Goal: Obtain resource: Download file/media

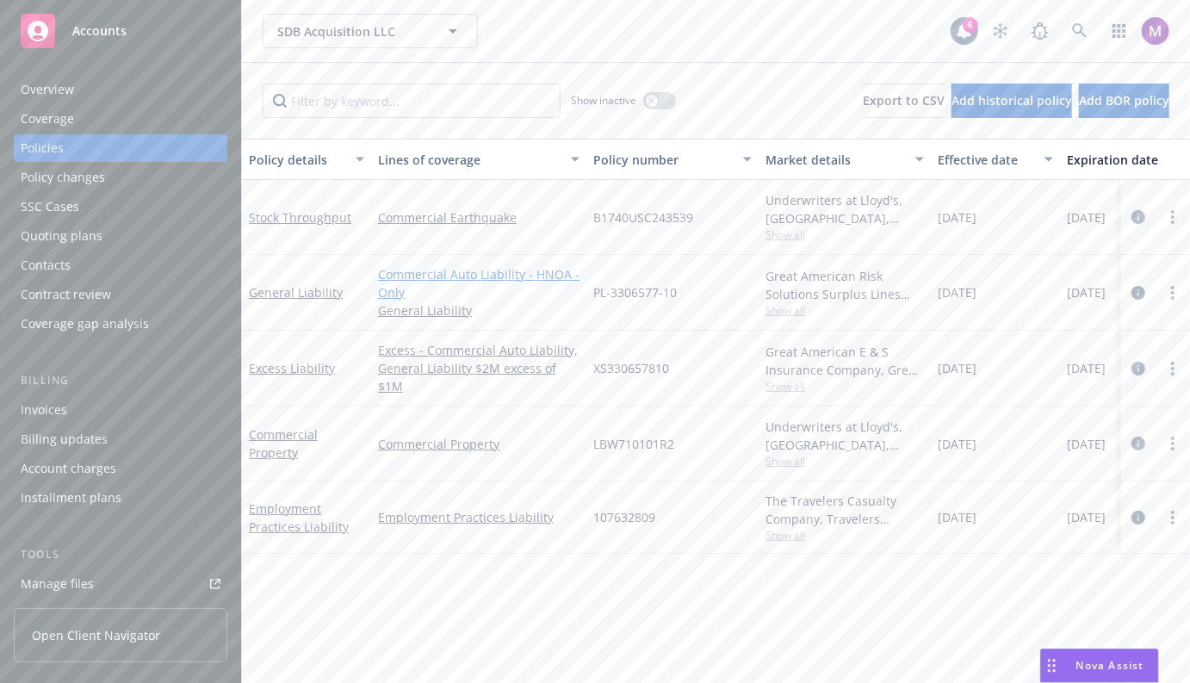
click at [399, 270] on link "Commercial Auto Liability - HNOA - Only" at bounding box center [478, 283] width 201 height 36
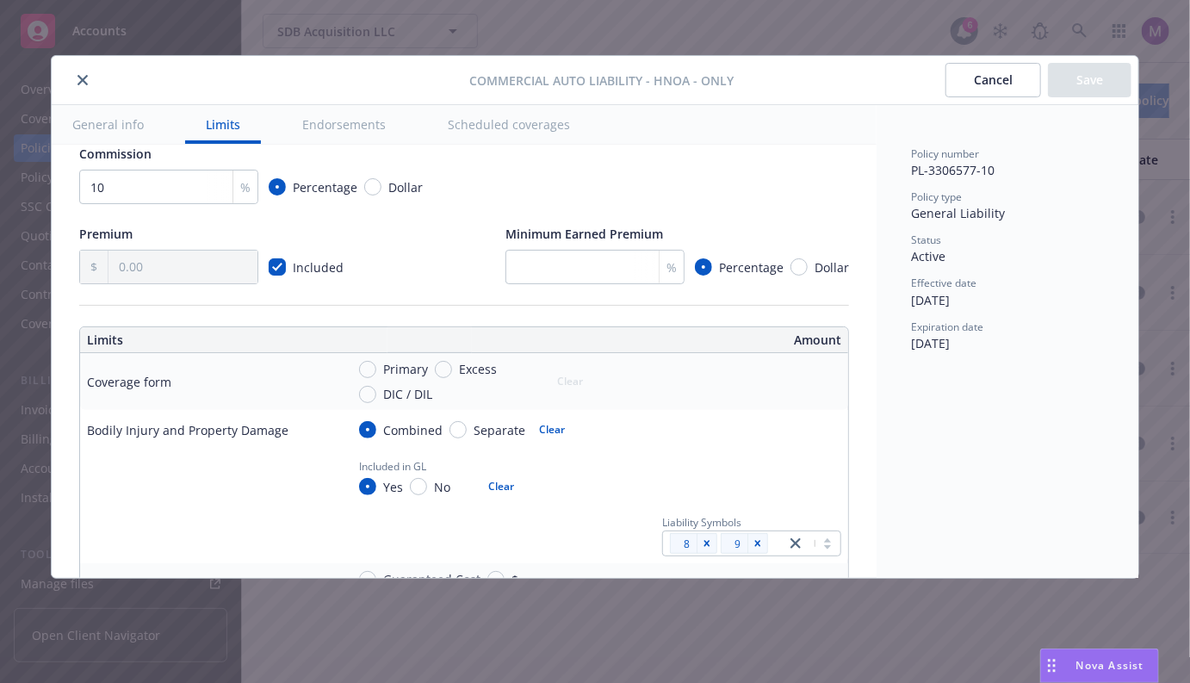
scroll to position [305, 0]
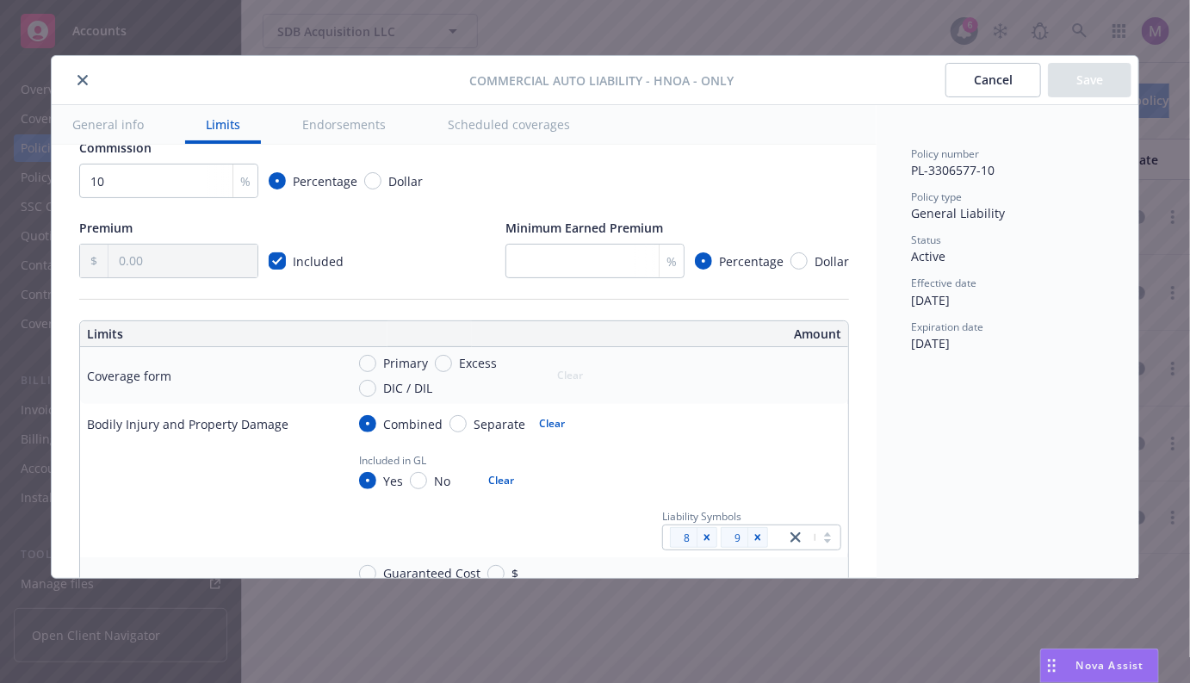
click at [77, 70] on button "close" at bounding box center [82, 80] width 21 height 21
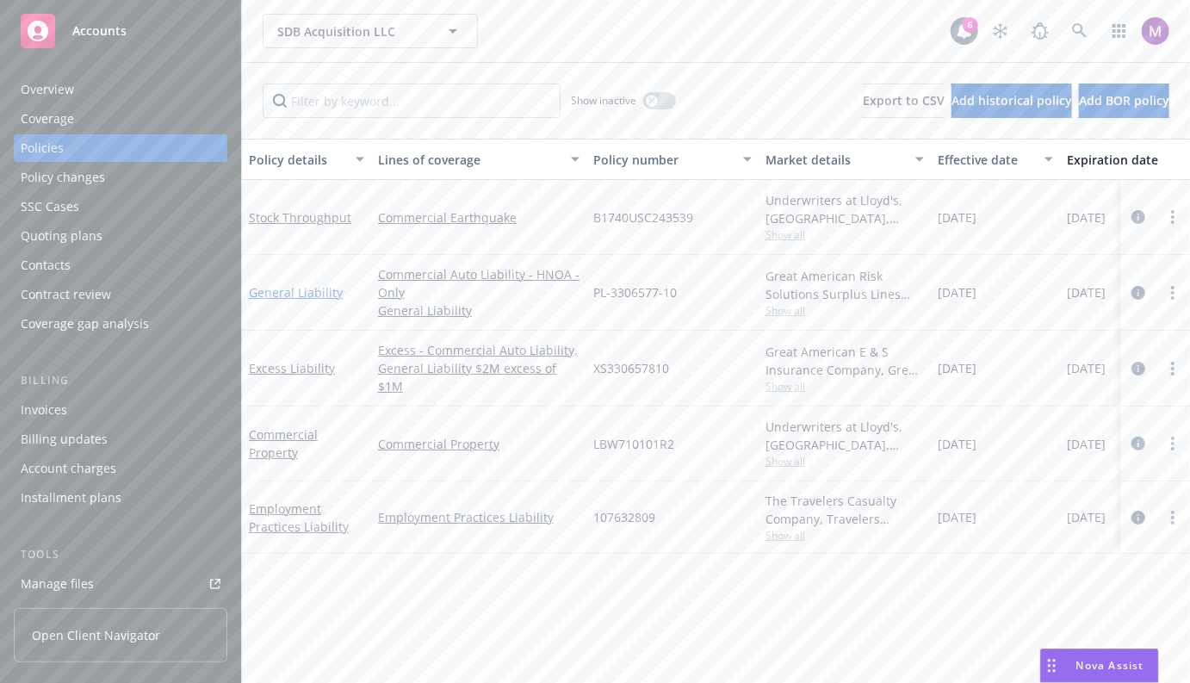
click at [284, 291] on link "General Liability" at bounding box center [296, 292] width 94 height 16
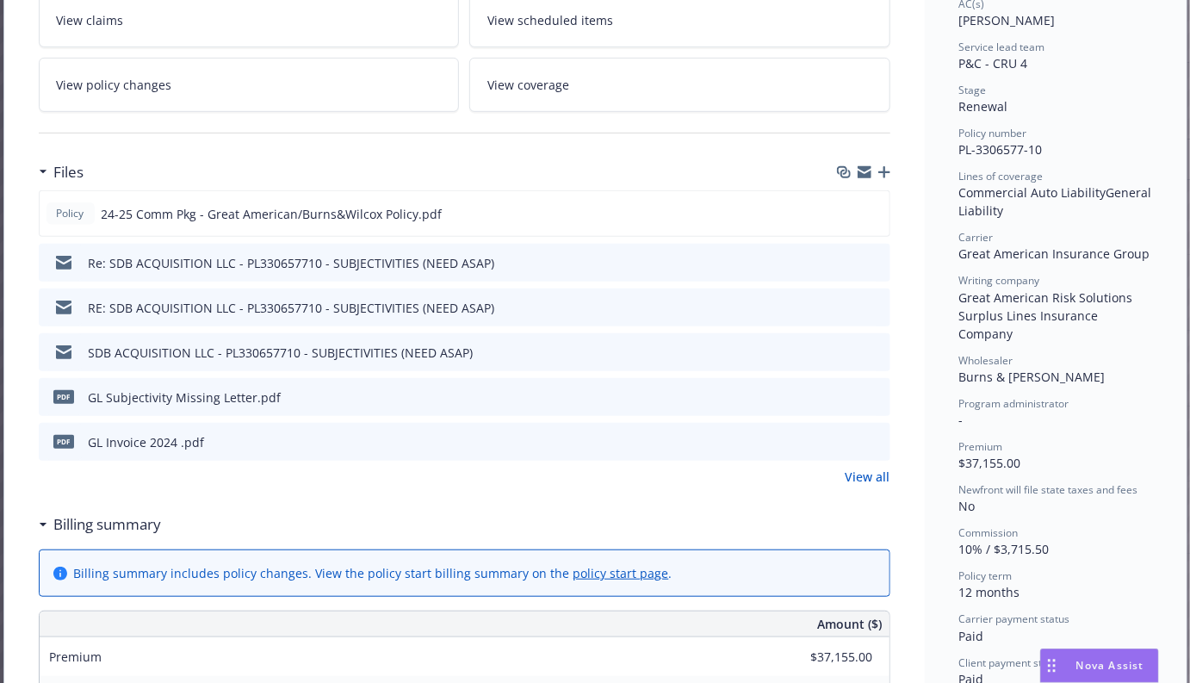
scroll to position [377, 0]
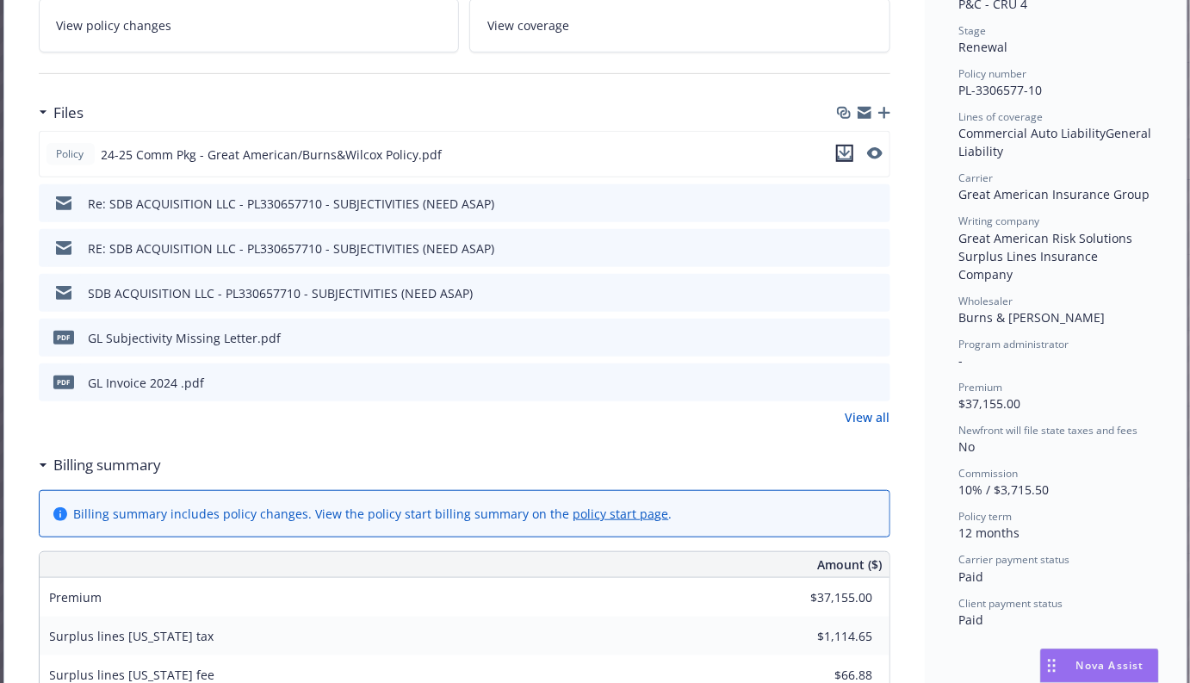
click at [844, 147] on icon "download file" at bounding box center [844, 153] width 14 height 14
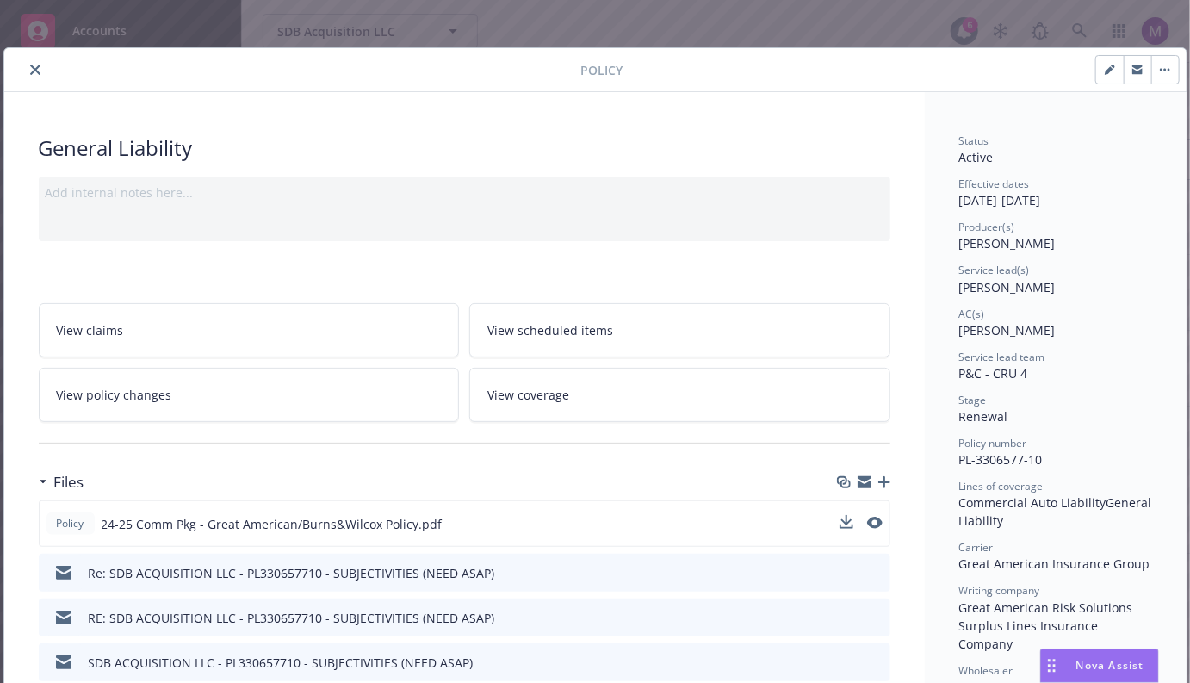
scroll to position [0, 0]
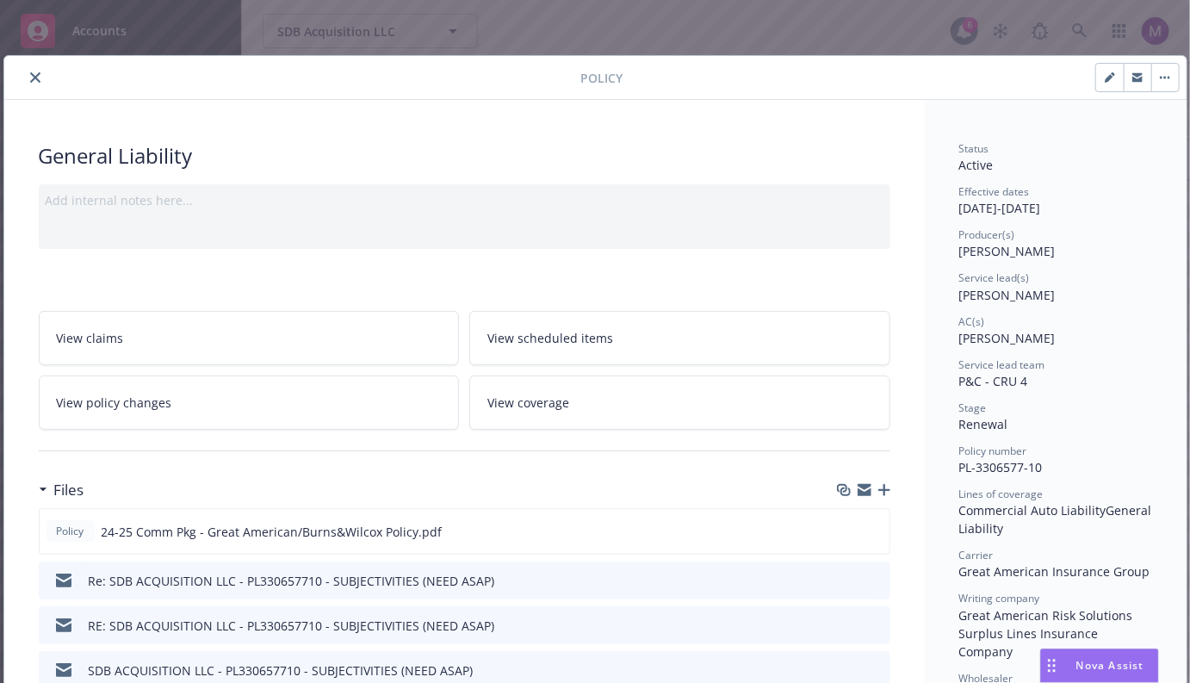
click at [30, 81] on icon "close" at bounding box center [35, 77] width 10 height 10
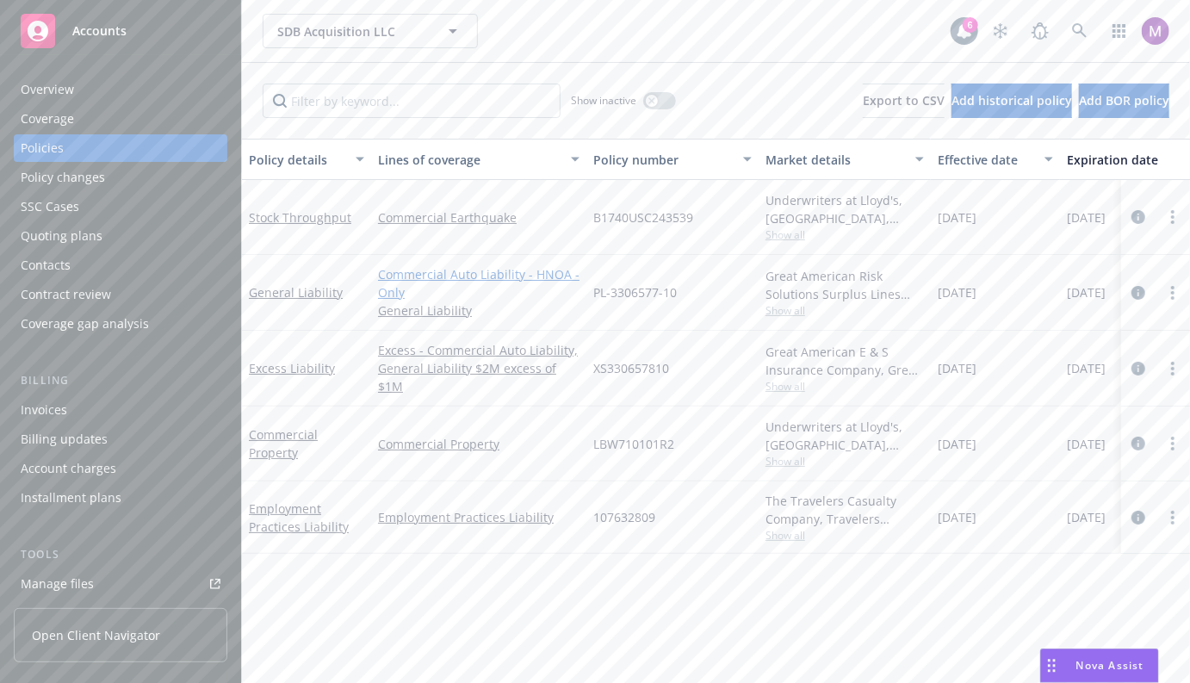
click at [470, 275] on link "Commercial Auto Liability - HNOA - Only" at bounding box center [478, 283] width 201 height 36
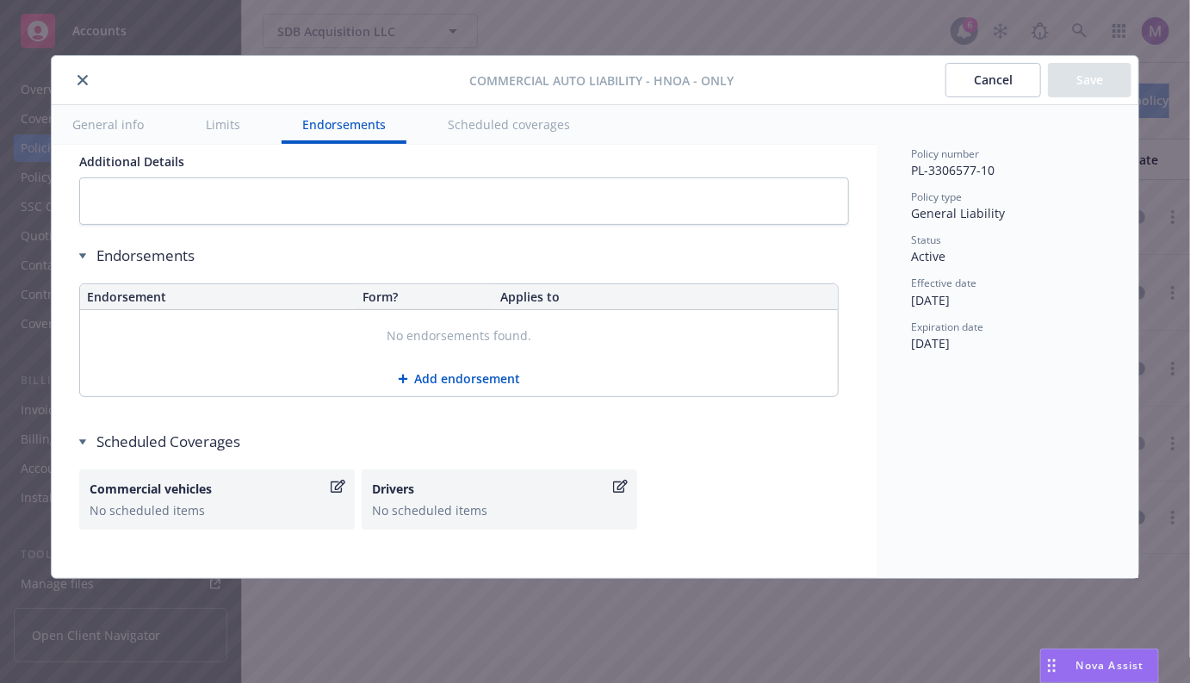
scroll to position [2991, 0]
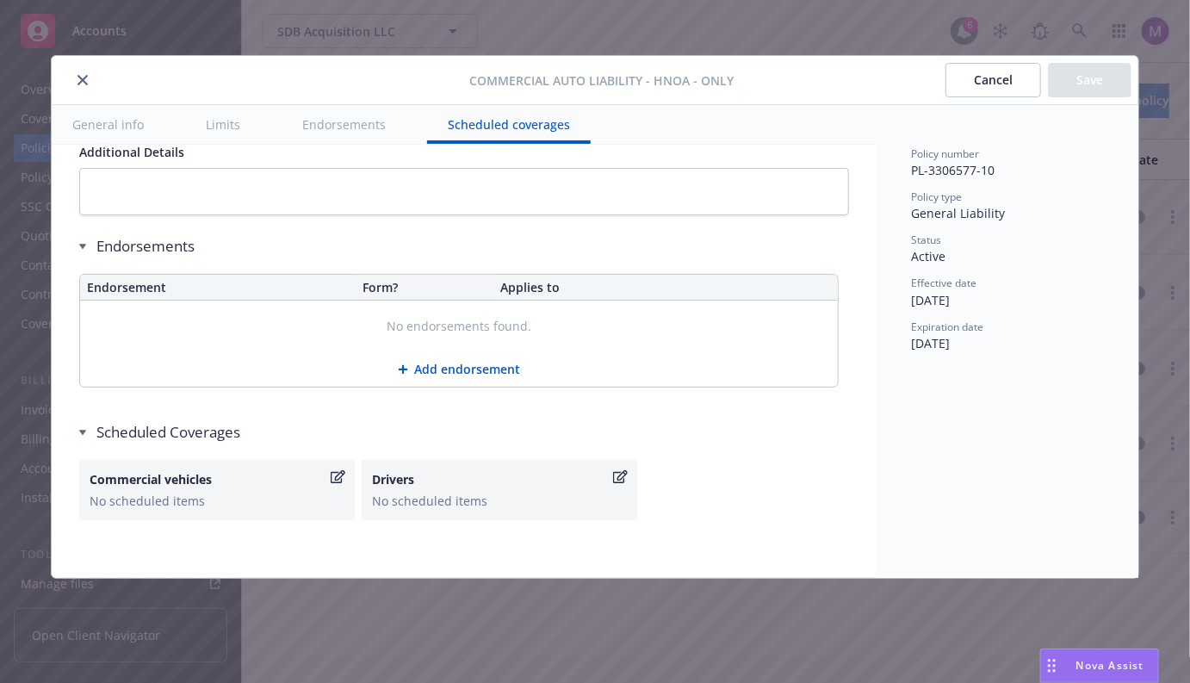
click at [77, 80] on icon "close" at bounding box center [82, 80] width 10 height 10
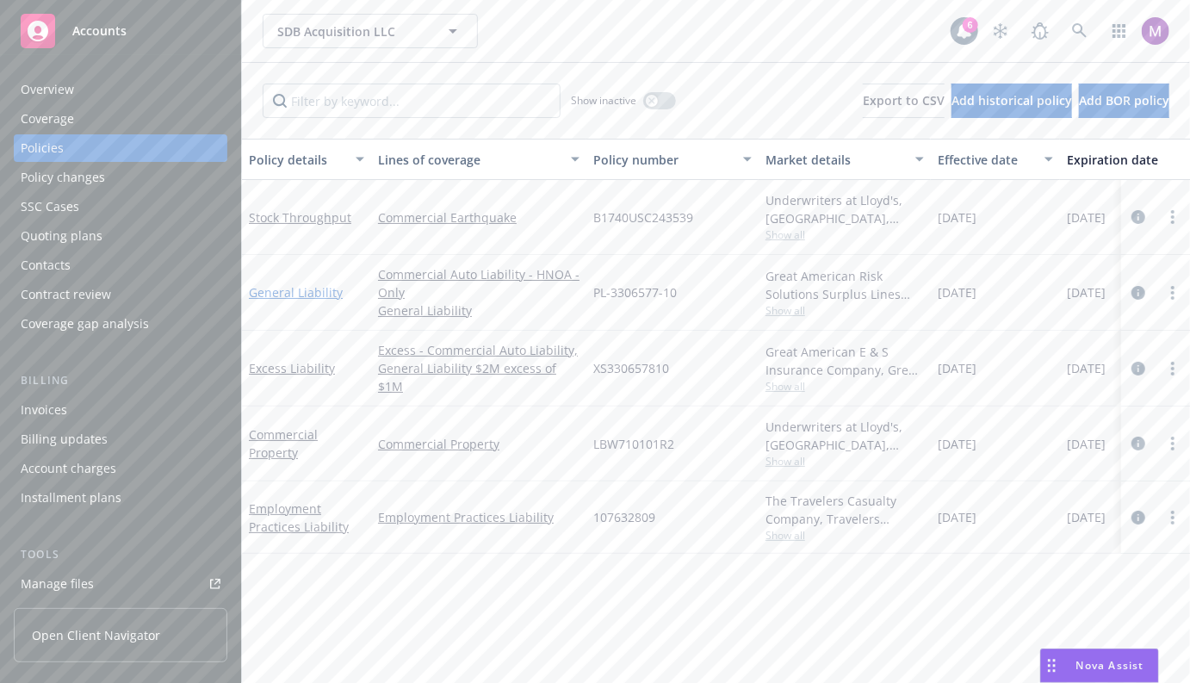
click at [304, 290] on link "General Liability" at bounding box center [296, 292] width 94 height 16
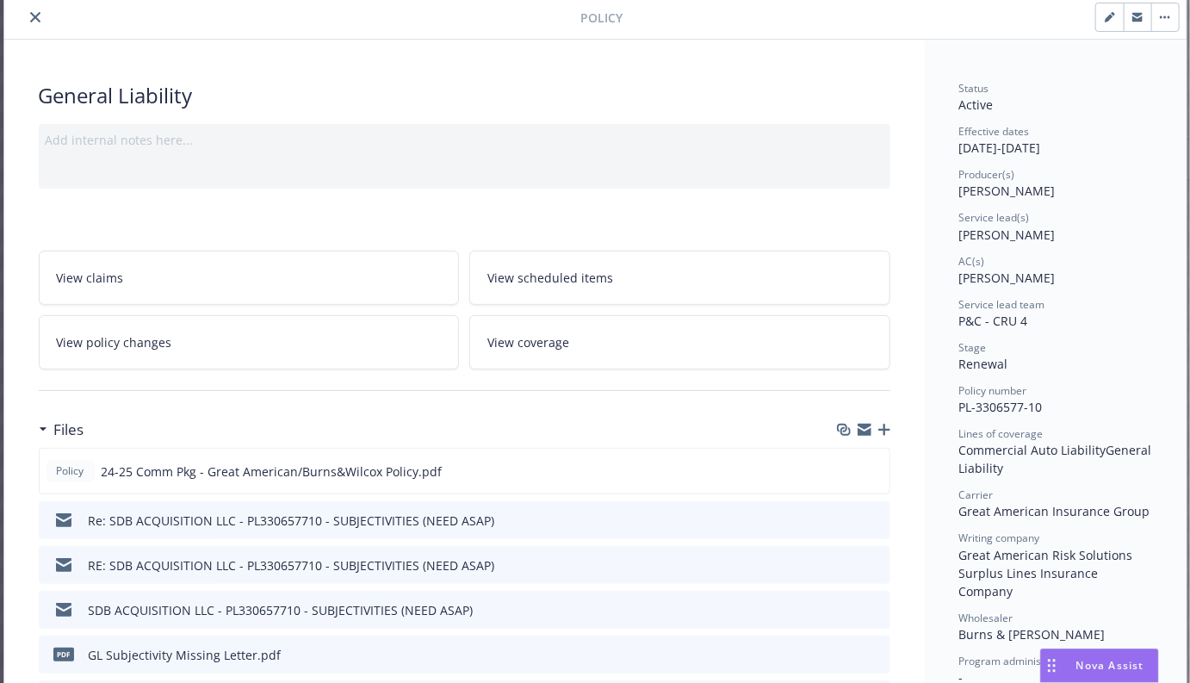
scroll to position [135, 0]
